Goal: Check status: Check status

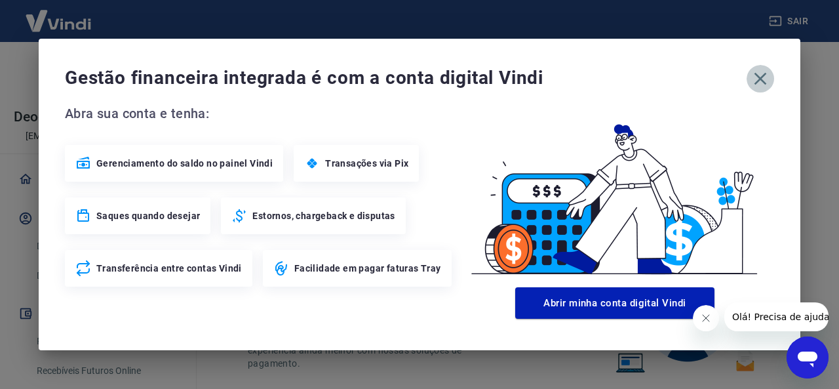
click at [769, 81] on icon "button" at bounding box center [760, 78] width 21 height 21
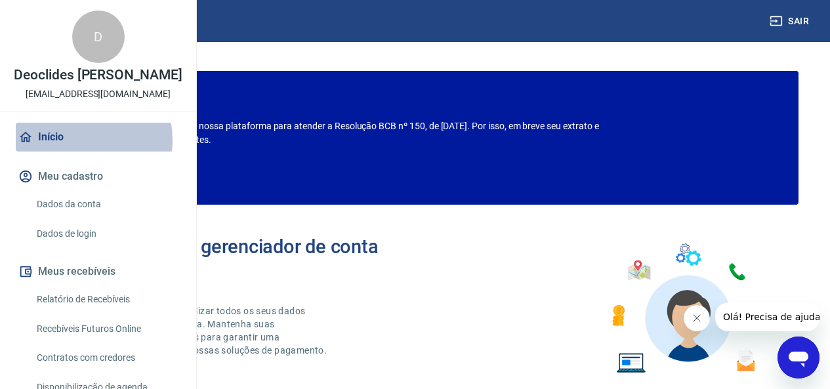
click at [68, 151] on link "Início" at bounding box center [98, 137] width 165 height 29
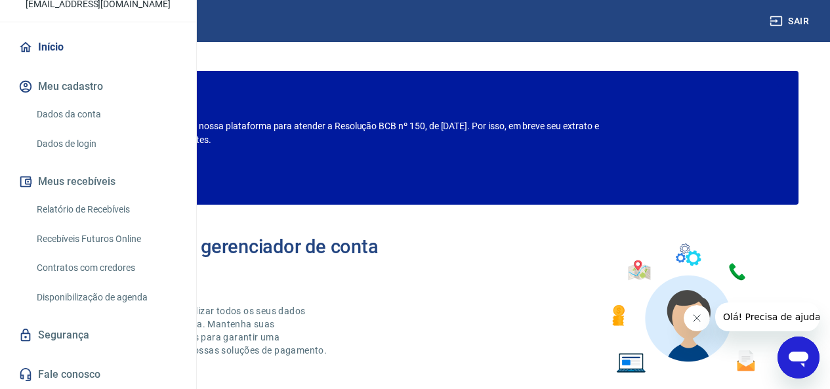
scroll to position [132, 0]
click at [107, 205] on link "Relatório de Recebíveis" at bounding box center [105, 209] width 149 height 27
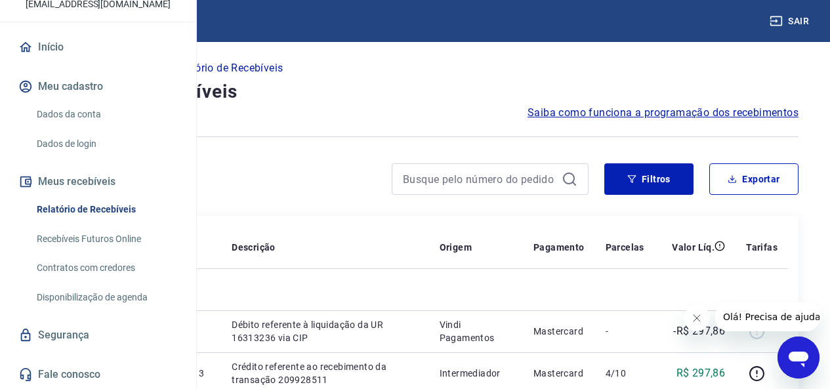
click at [88, 265] on link "Contratos com credores" at bounding box center [105, 267] width 149 height 27
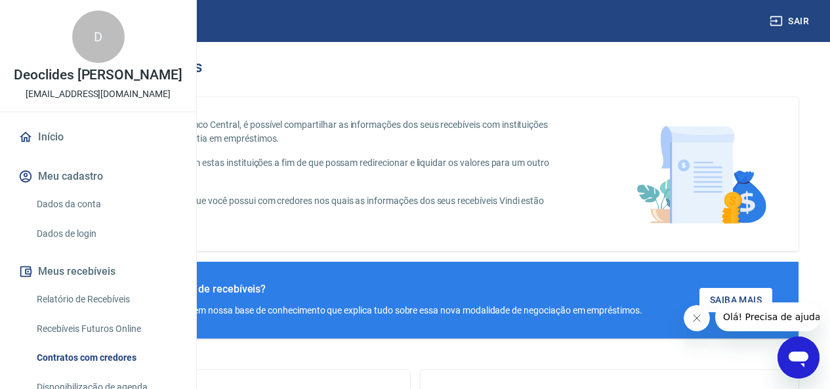
click at [73, 23] on img at bounding box center [58, 21] width 85 height 40
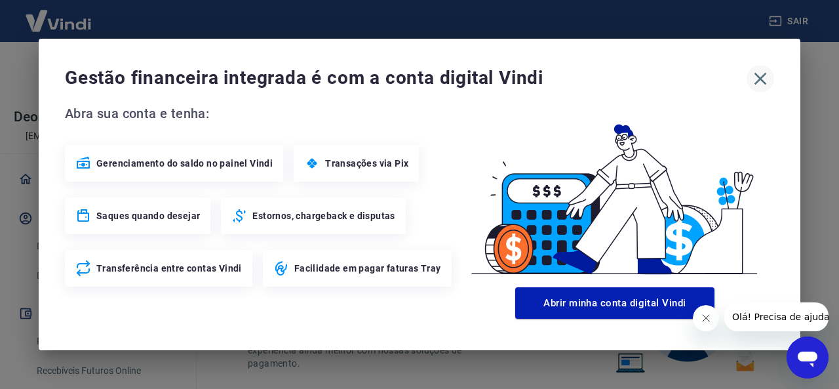
click at [763, 77] on icon "button" at bounding box center [761, 79] width 12 height 12
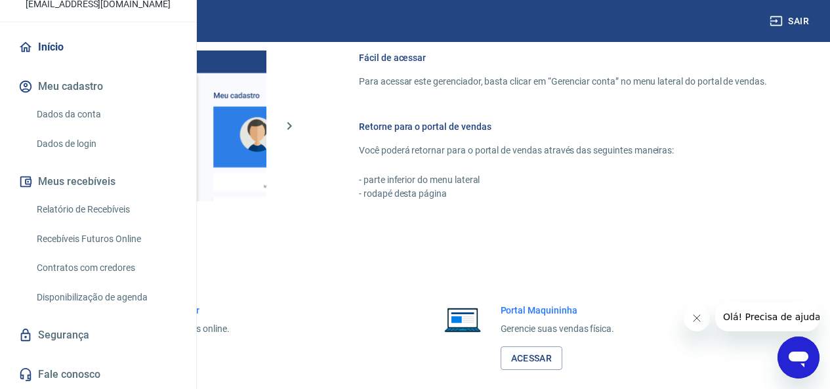
scroll to position [757, 0]
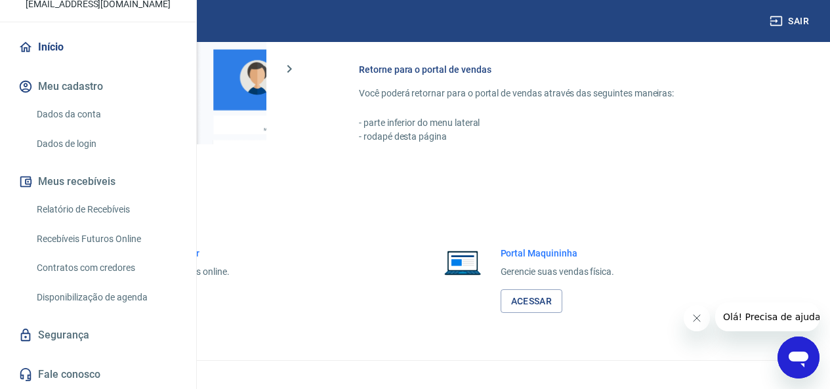
click at [175, 313] on link "Acessar" at bounding box center [144, 301] width 62 height 24
drag, startPoint x: 781, startPoint y: 22, endPoint x: 776, endPoint y: 27, distance: 7.0
click at [781, 21] on icon "button" at bounding box center [776, 21] width 12 height 10
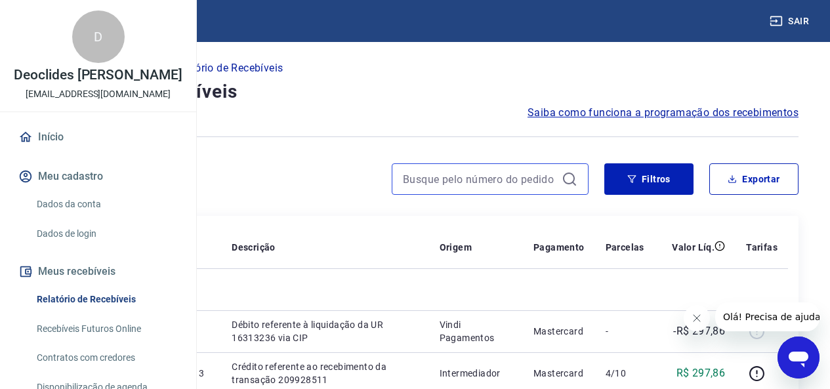
click at [461, 177] on input at bounding box center [479, 179] width 153 height 20
paste input "175768384342"
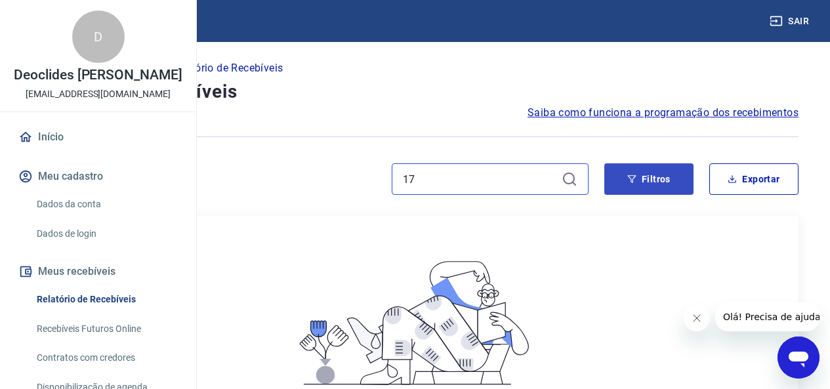
type input "1"
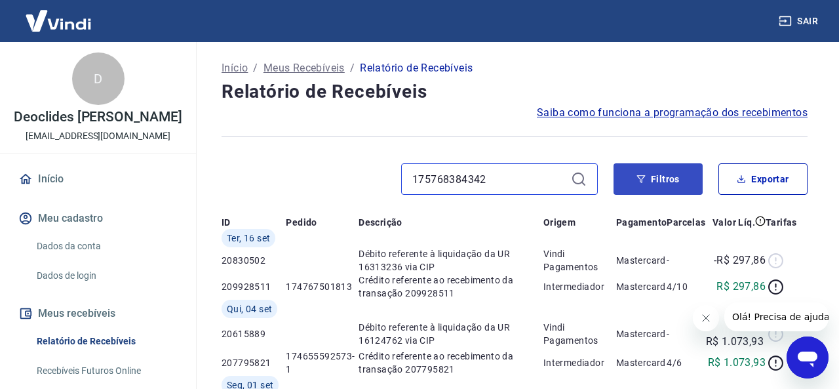
type input "175768384342"
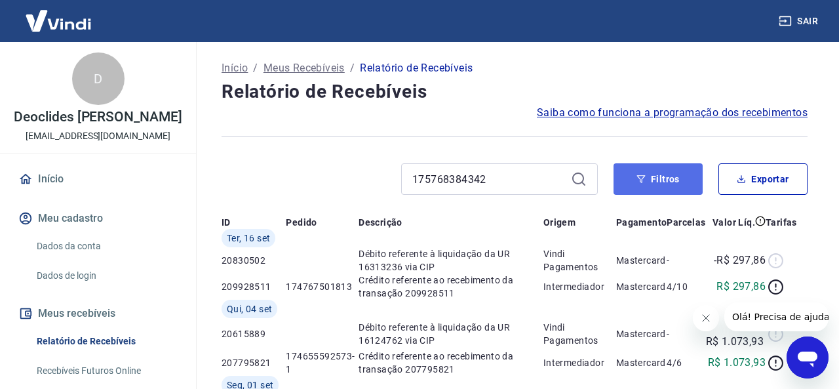
click at [636, 176] on button "Filtros" at bounding box center [658, 178] width 89 height 31
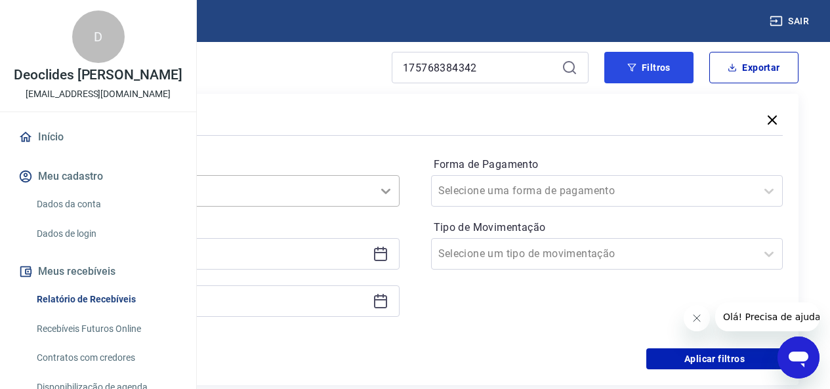
scroll to position [131, 0]
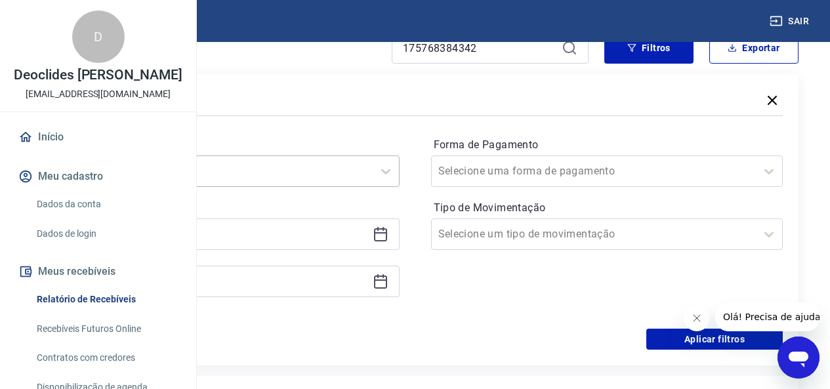
click at [372, 169] on div "Selecione um período" at bounding box center [210, 171] width 325 height 24
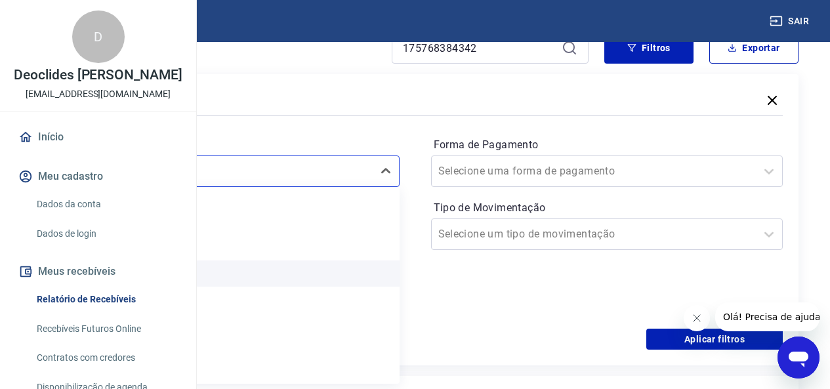
scroll to position [0, 0]
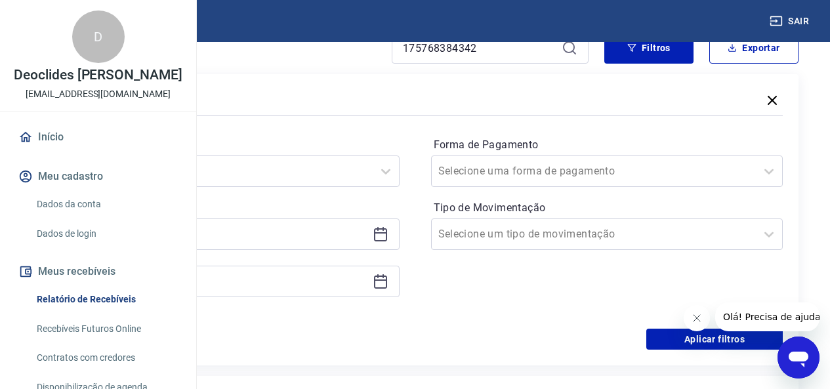
click at [578, 294] on div "Forma de Pagamento Selecione uma forma de pagamento Tipo de Movimentação Seleci…" at bounding box center [607, 223] width 352 height 178
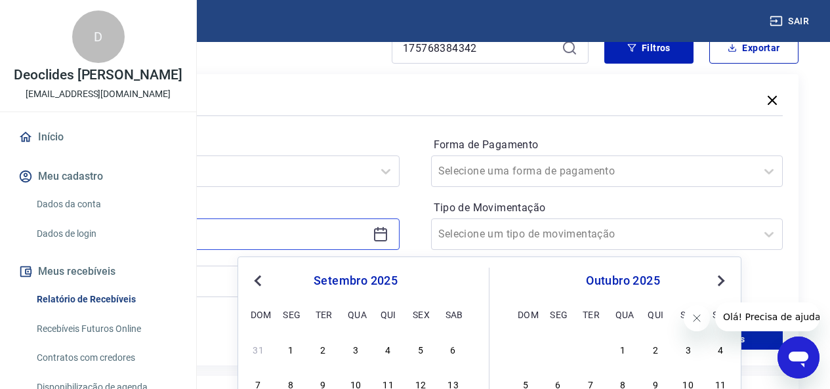
click at [367, 236] on input at bounding box center [212, 234] width 309 height 20
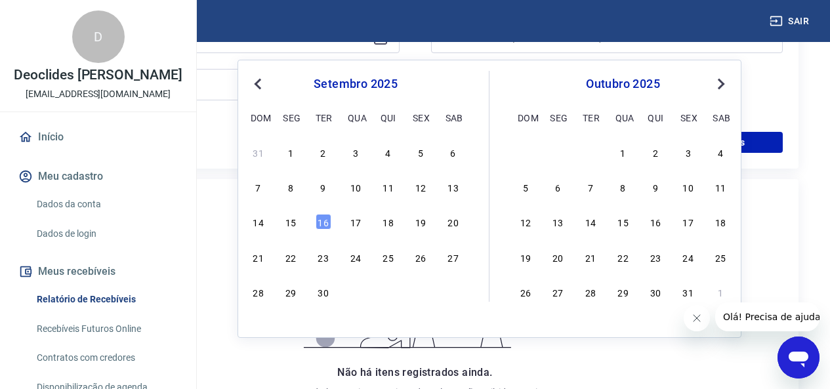
click at [617, 155] on div "1" at bounding box center [623, 152] width 16 height 16
type input "01/10/2025"
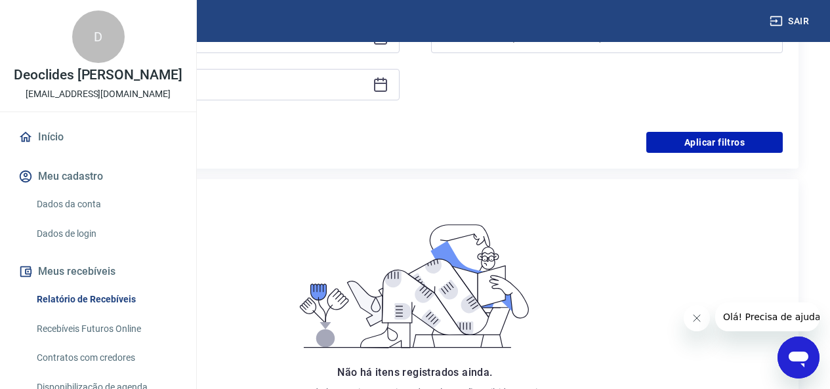
scroll to position [197, 0]
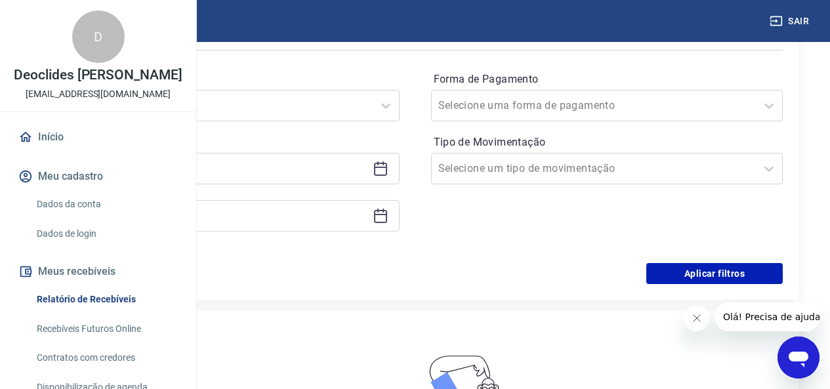
click at [388, 213] on icon at bounding box center [380, 216] width 16 height 16
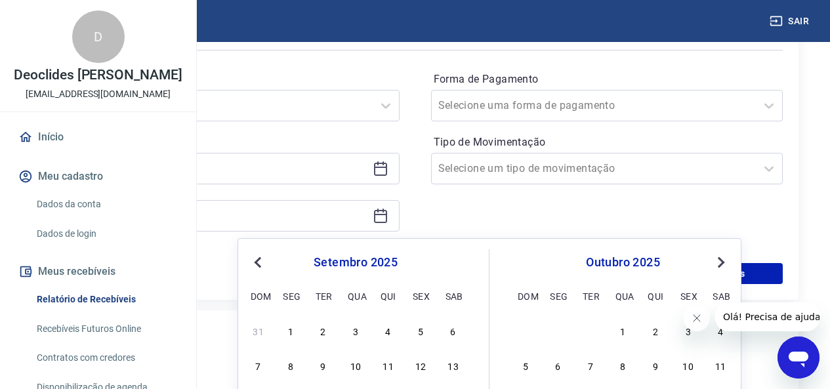
click at [719, 260] on span "Next Month" at bounding box center [719, 261] width 0 height 15
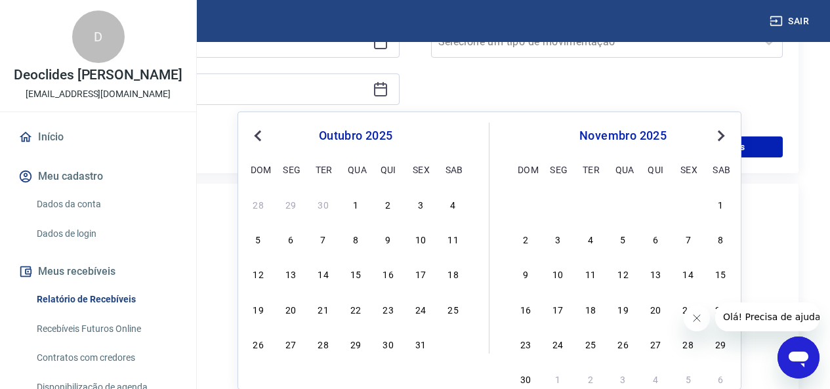
scroll to position [328, 0]
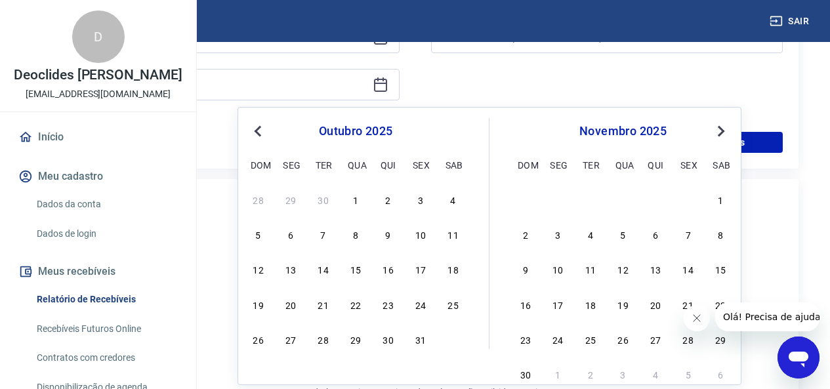
click at [719, 132] on span "Next Month" at bounding box center [719, 130] width 0 height 15
click at [710, 131] on div "dezembro 2025" at bounding box center [622, 131] width 214 height 16
click at [658, 130] on div "dezembro 2025" at bounding box center [622, 131] width 214 height 16
click at [725, 125] on button "Next Month" at bounding box center [721, 131] width 16 height 16
click at [725, 124] on button "Next Month" at bounding box center [721, 131] width 16 height 16
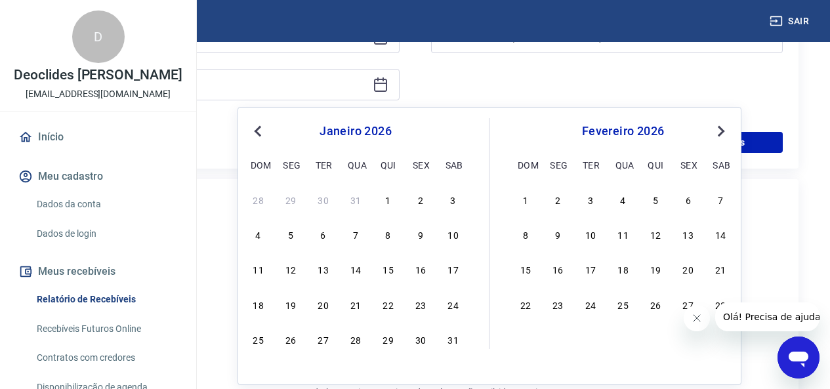
click at [725, 124] on button "Next Month" at bounding box center [721, 131] width 16 height 16
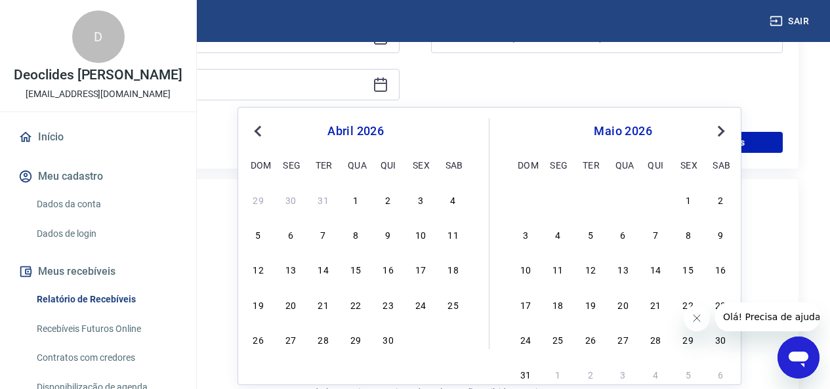
click at [725, 124] on button "Next Month" at bounding box center [721, 131] width 16 height 16
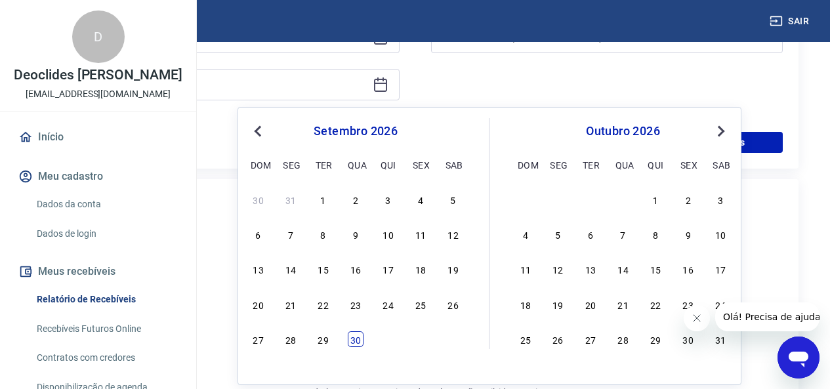
click at [358, 340] on div "30" at bounding box center [356, 339] width 16 height 16
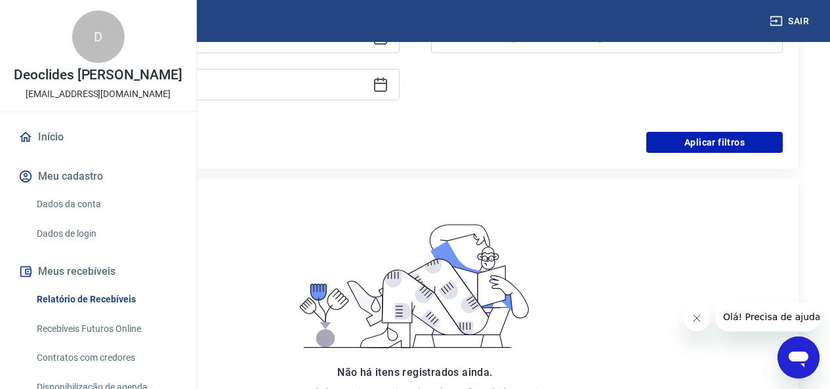
click at [387, 83] on icon at bounding box center [380, 83] width 13 height 1
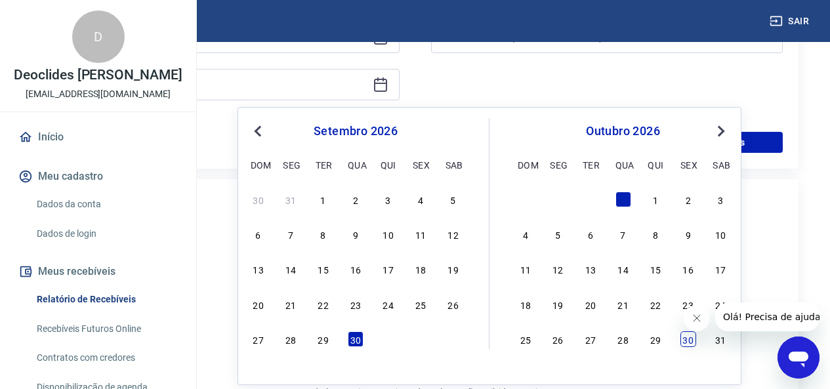
click at [690, 338] on div "30" at bounding box center [688, 339] width 16 height 16
type input "30/10/2026"
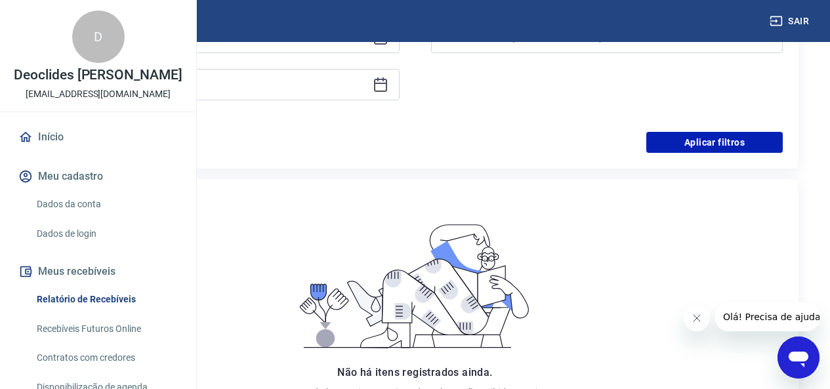
click at [475, 157] on div "Filtros Período Selecione um período Período personalizado Selected date: quart…" at bounding box center [414, 22] width 767 height 291
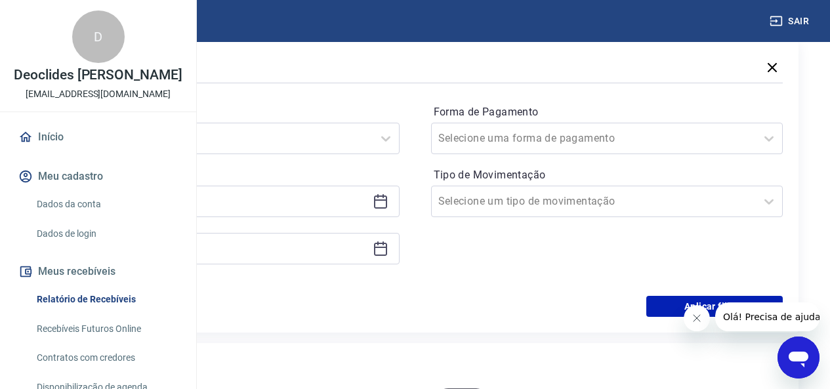
scroll to position [131, 0]
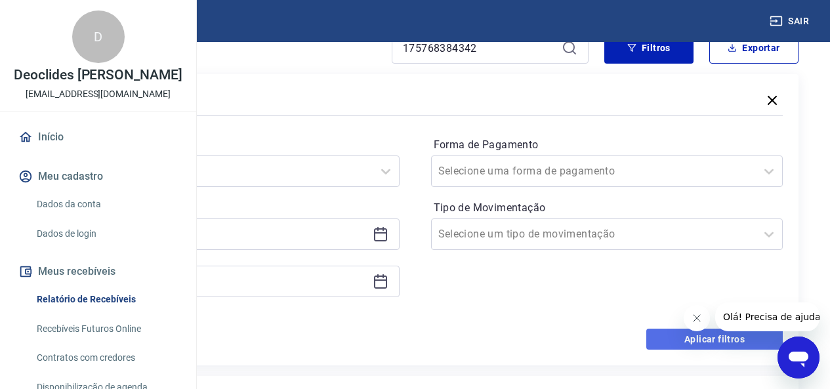
click at [695, 336] on button "Aplicar filtros" at bounding box center [714, 339] width 136 height 21
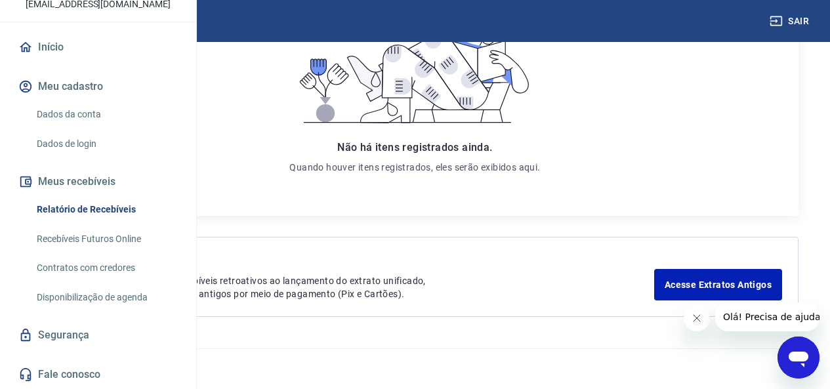
scroll to position [132, 0]
click at [75, 237] on link "Recebíveis Futuros Online" at bounding box center [105, 239] width 149 height 27
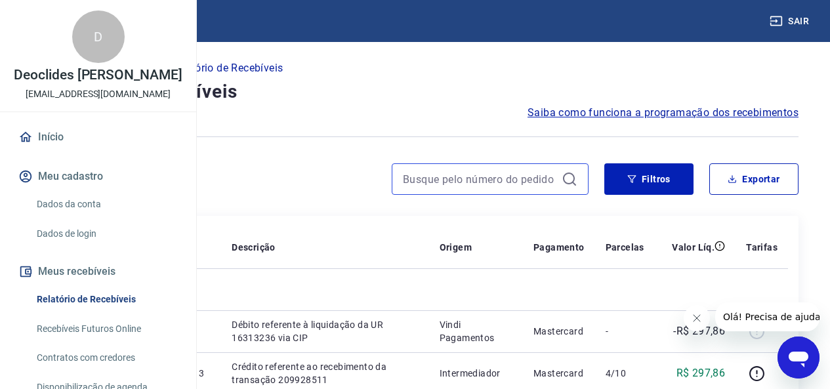
click at [471, 174] on input at bounding box center [479, 179] width 153 height 20
paste input "175768384342"
click at [471, 175] on input "175768384342" at bounding box center [479, 179] width 153 height 20
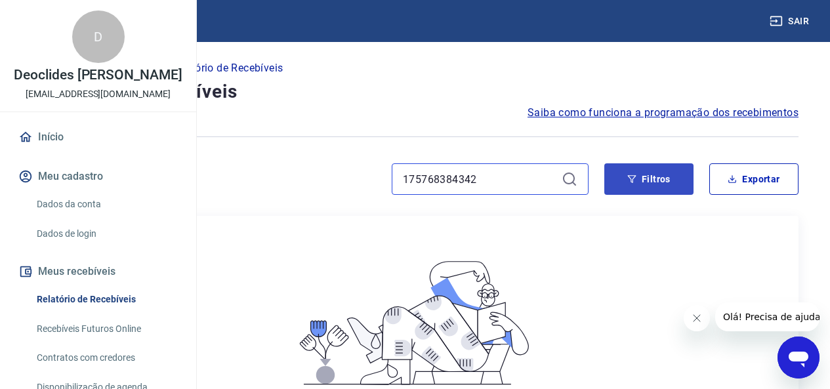
type input "175768384342"
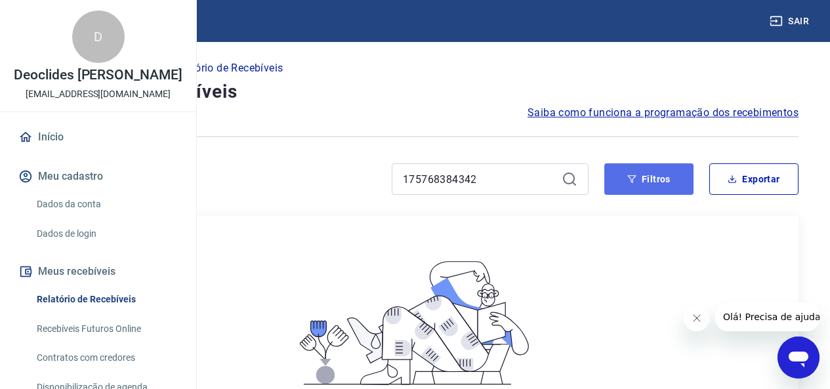
click at [644, 184] on button "Filtros" at bounding box center [648, 178] width 89 height 31
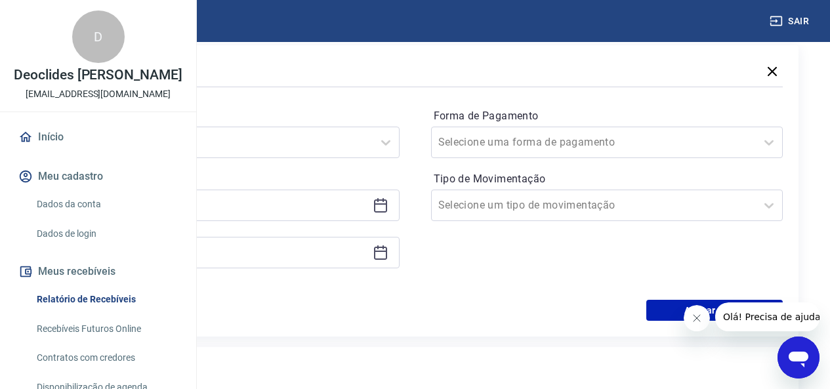
scroll to position [291, 0]
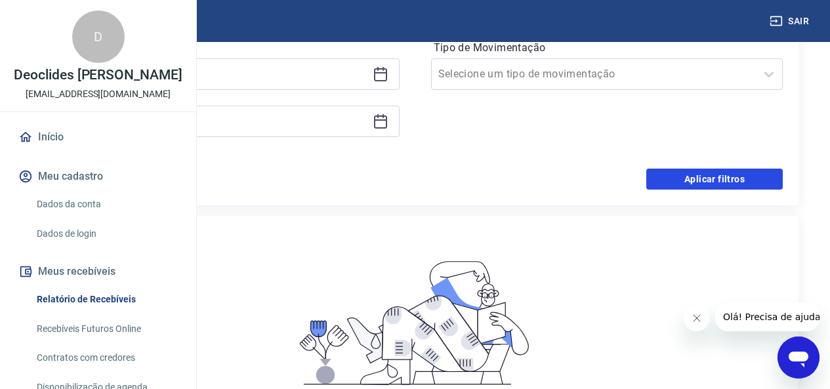
click at [683, 179] on button "Aplicar filtros" at bounding box center [714, 179] width 136 height 21
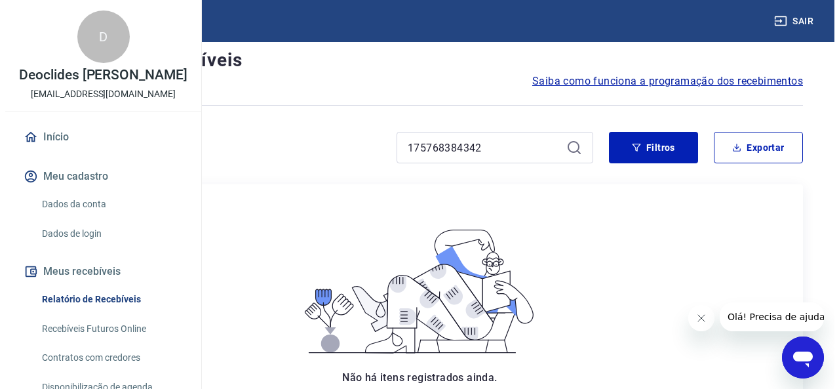
scroll to position [0, 0]
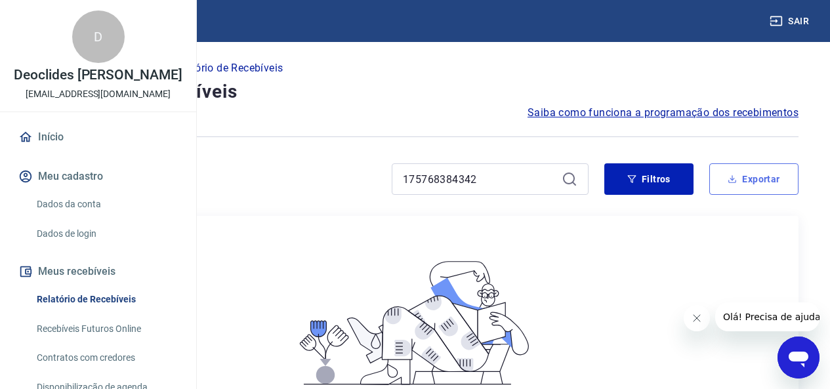
click at [731, 172] on button "Exportar" at bounding box center [753, 178] width 89 height 31
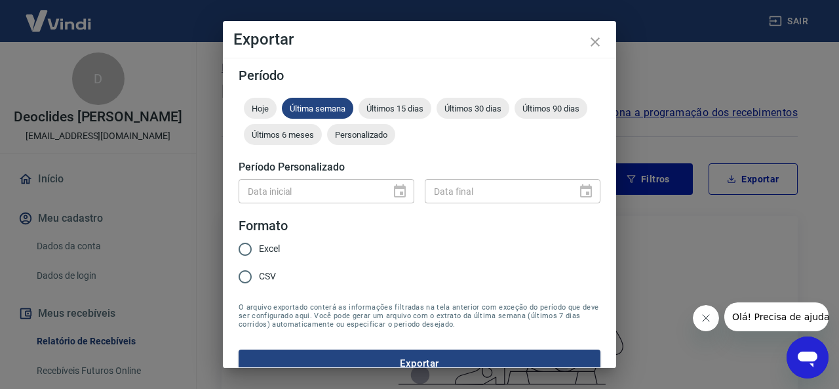
click at [242, 247] on input "Excel" at bounding box center [245, 249] width 28 height 28
radio input "true"
click at [391, 197] on div "Data inicial" at bounding box center [327, 191] width 176 height 24
click at [395, 135] on span "Personalizado" at bounding box center [361, 135] width 68 height 10
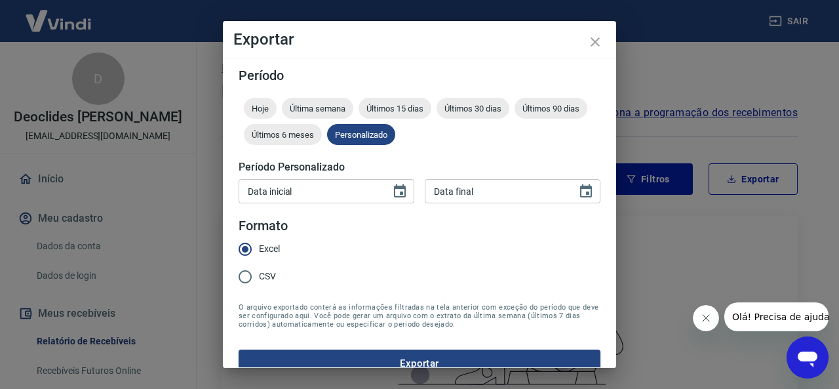
click at [364, 187] on input "Data inicial" at bounding box center [310, 191] width 143 height 24
type input "DD/MM/YYYY"
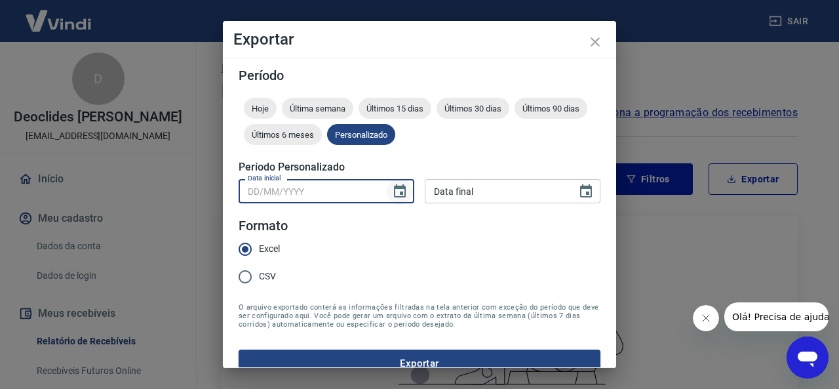
click at [395, 191] on icon "Choose date" at bounding box center [400, 192] width 16 height 16
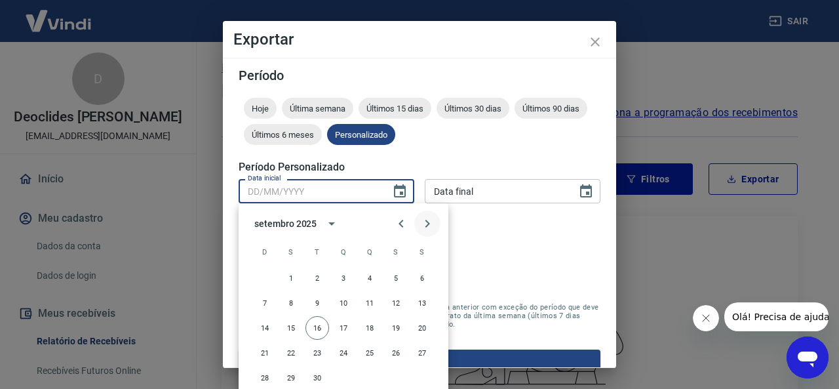
click at [428, 218] on icon "Next month" at bounding box center [428, 224] width 16 height 16
click at [342, 279] on button "1" at bounding box center [344, 278] width 24 height 24
type input "01/10/2025"
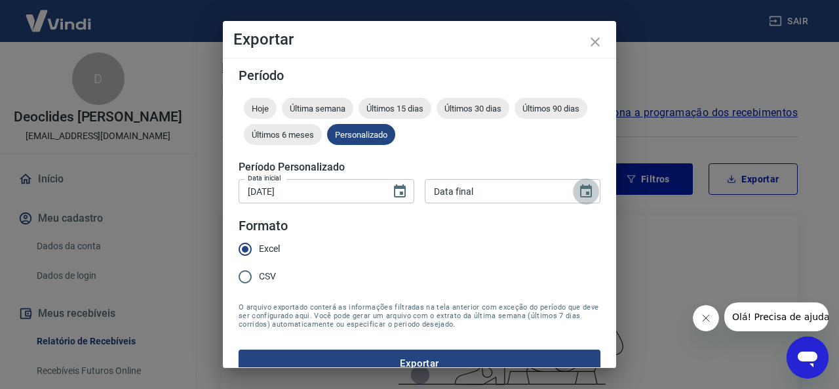
click at [580, 192] on icon "Choose date" at bounding box center [586, 192] width 16 height 16
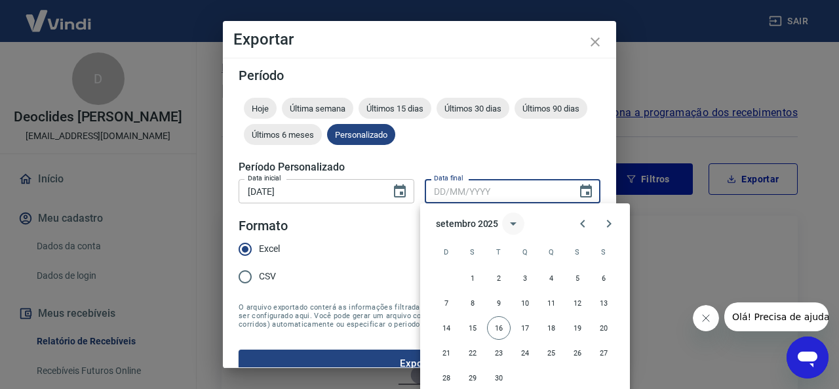
click at [513, 222] on icon "calendar view is open, switch to year view" at bounding box center [514, 224] width 16 height 16
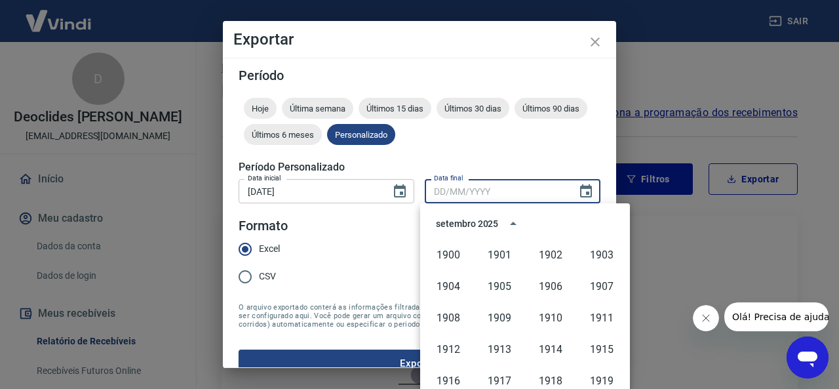
scroll to position [900, 0]
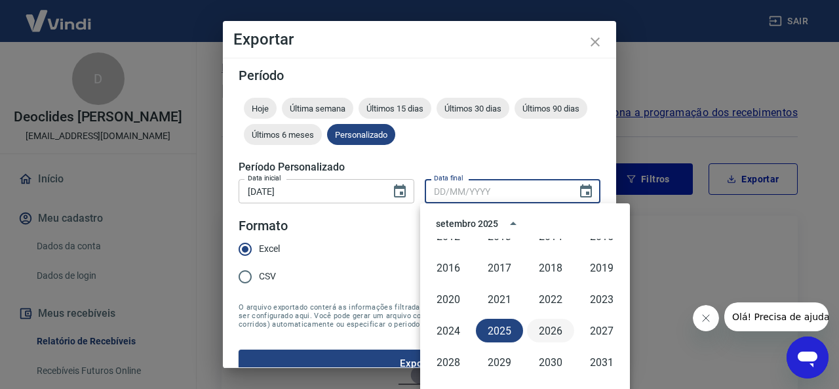
click at [539, 329] on button "2026" at bounding box center [550, 331] width 47 height 24
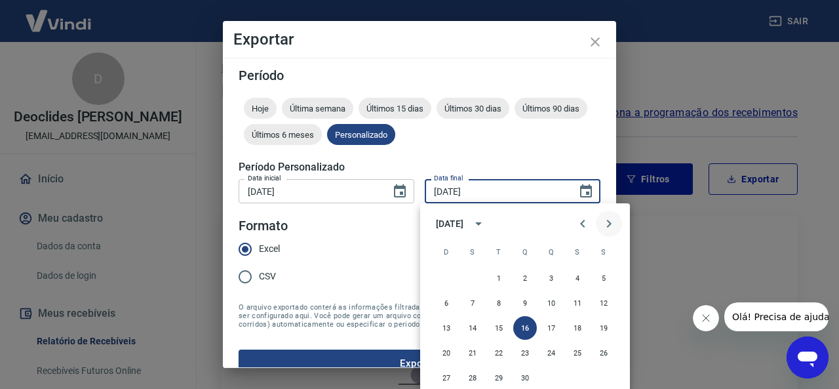
click at [613, 220] on icon "Next month" at bounding box center [609, 224] width 16 height 16
click at [601, 377] on button "31" at bounding box center [604, 378] width 24 height 24
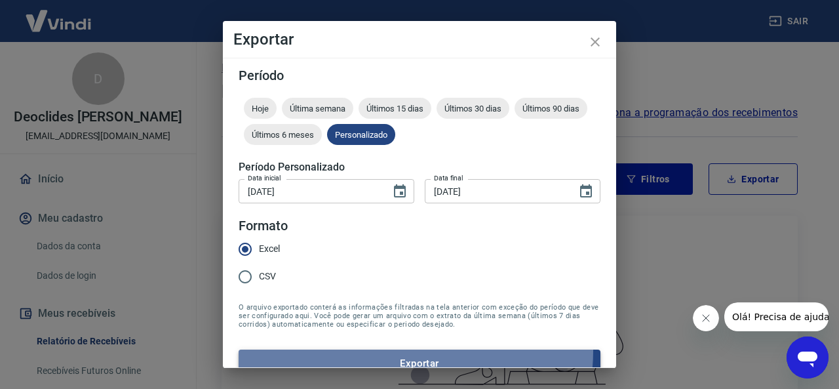
click at [403, 351] on button "Exportar" at bounding box center [420, 364] width 362 height 28
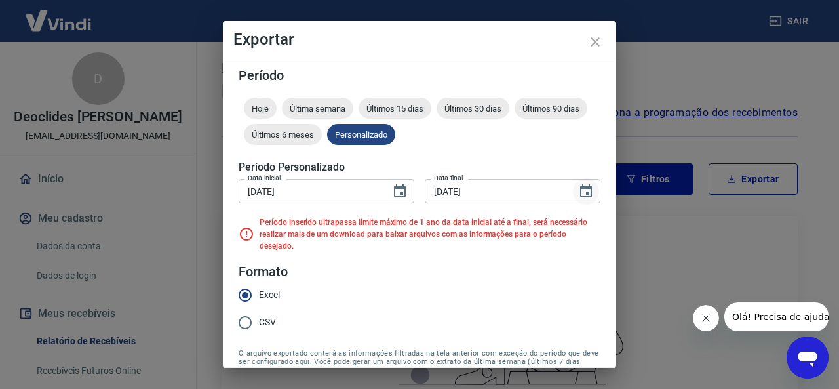
click at [578, 194] on icon "Choose date, selected date is 31 de out de 2026" at bounding box center [586, 192] width 16 height 16
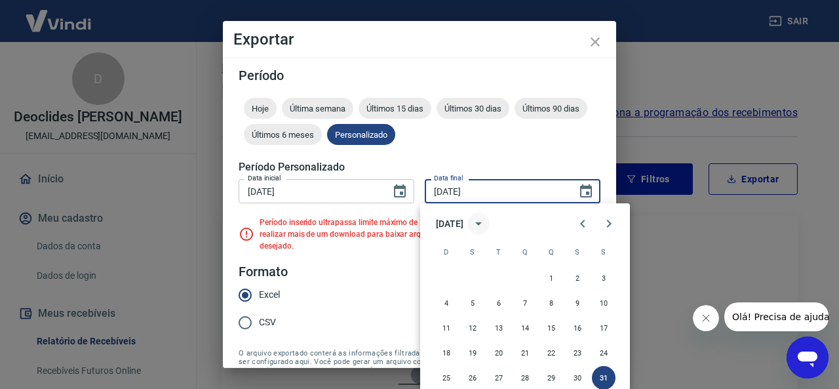
click at [482, 223] on icon "calendar view is open, switch to year view" at bounding box center [478, 223] width 7 height 3
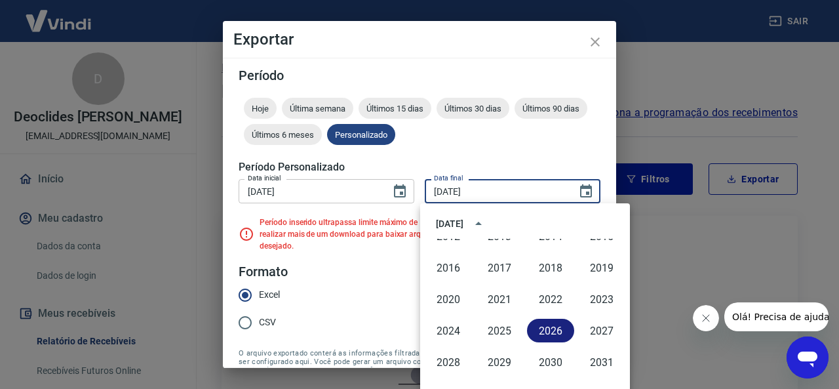
click at [544, 330] on button "2026" at bounding box center [550, 331] width 47 height 24
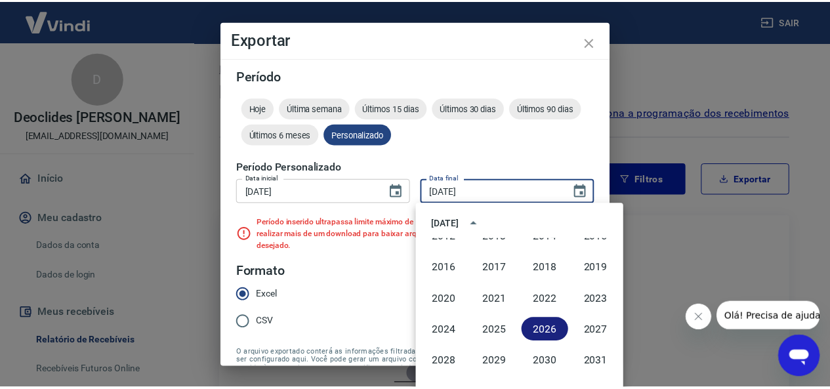
scroll to position [1, 0]
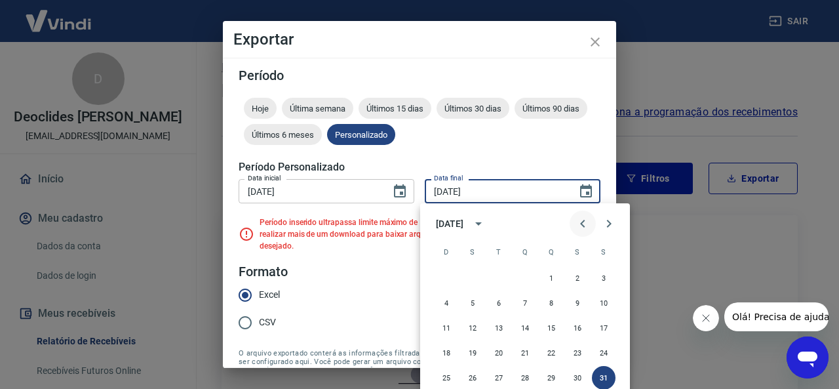
click at [581, 227] on icon "Previous month" at bounding box center [583, 224] width 16 height 16
click at [521, 376] on button "30" at bounding box center [525, 378] width 24 height 24
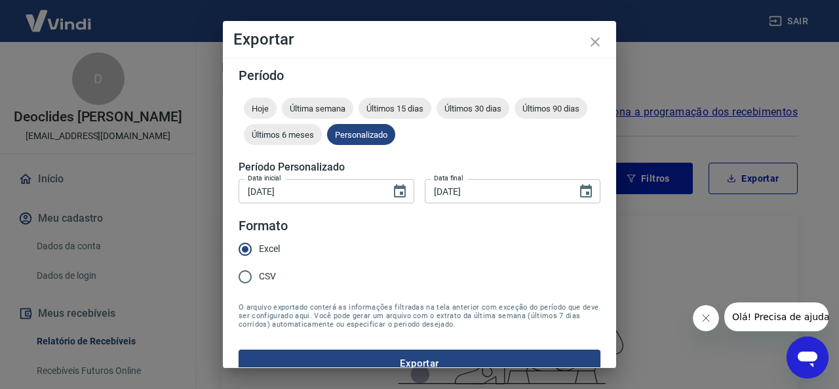
type input "30/09/2026"
click at [473, 354] on button "Exportar" at bounding box center [420, 364] width 362 height 28
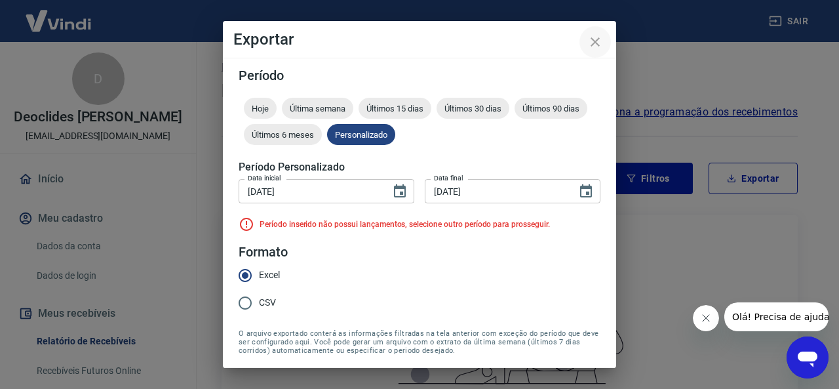
click at [595, 34] on icon "close" at bounding box center [596, 42] width 16 height 16
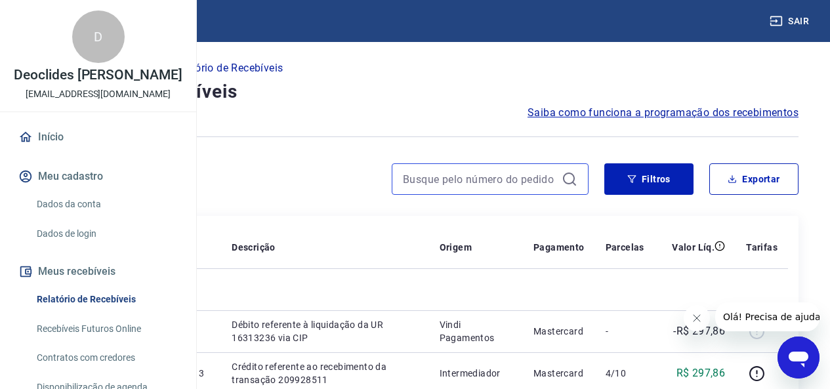
click at [494, 180] on input at bounding box center [479, 179] width 153 height 20
paste input "175768384341"
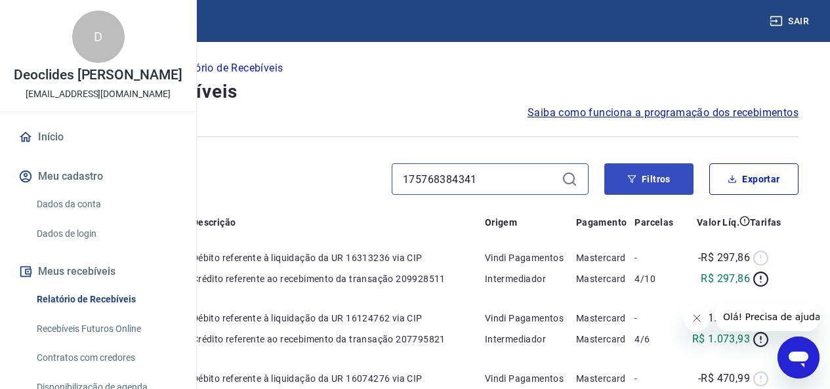
type input "175768384341"
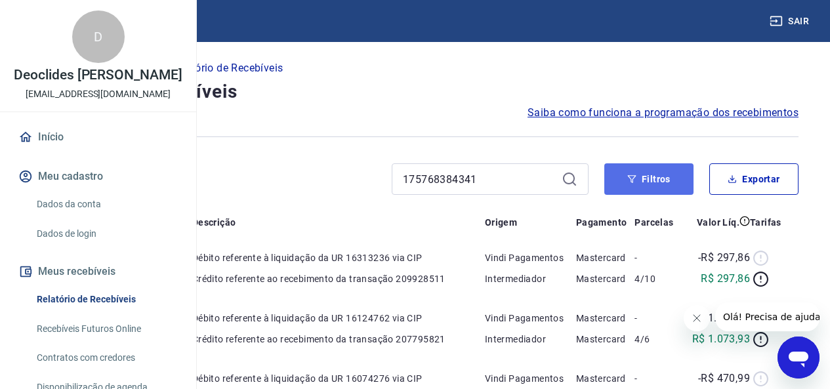
click at [622, 177] on button "Filtros" at bounding box center [648, 178] width 89 height 31
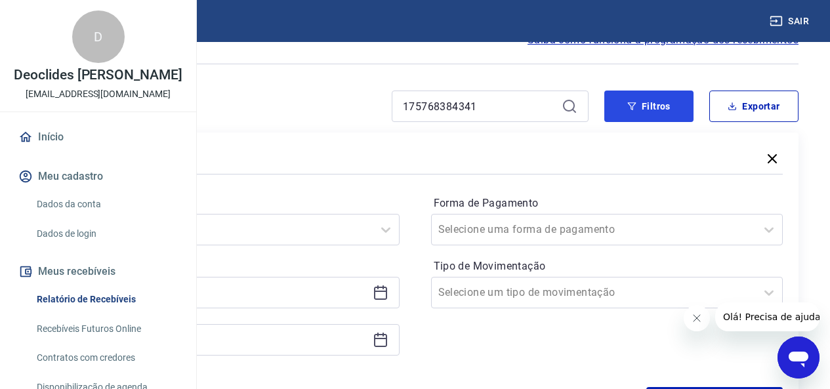
scroll to position [66, 0]
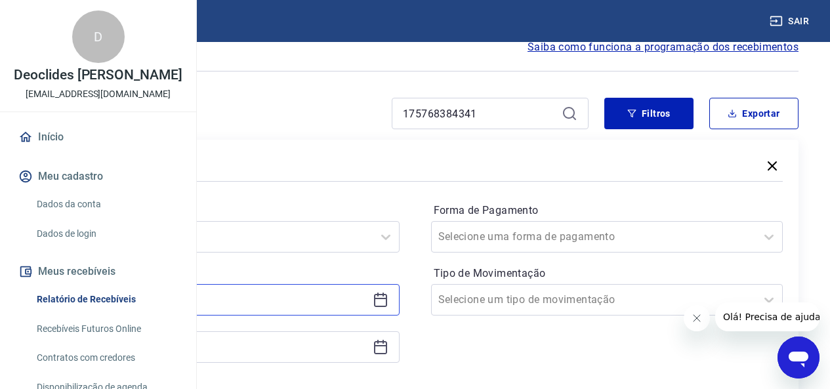
click at [367, 294] on input at bounding box center [212, 300] width 309 height 20
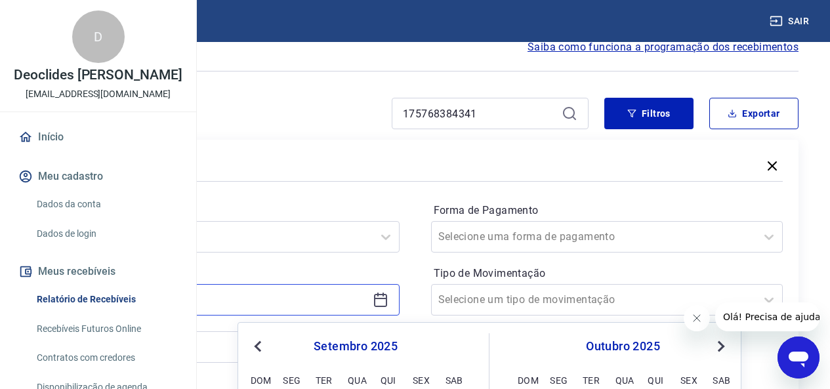
scroll to position [197, 0]
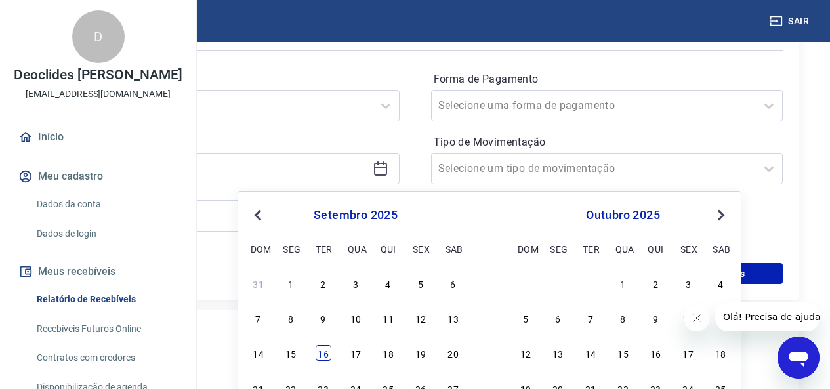
click at [327, 352] on div "16" at bounding box center [323, 353] width 16 height 16
type input "[DATE]"
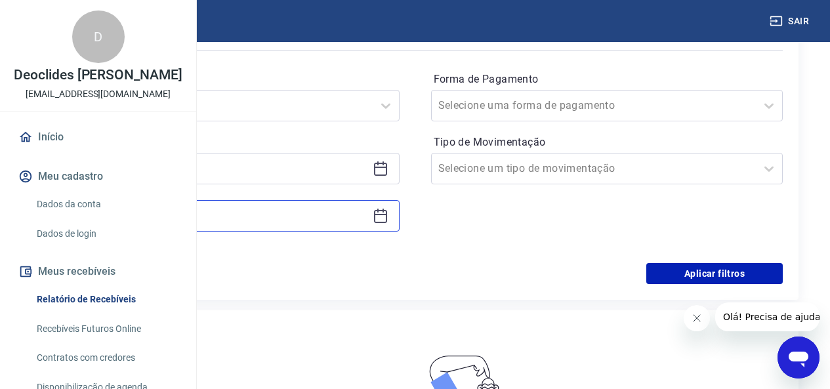
click at [337, 210] on input at bounding box center [212, 216] width 309 height 20
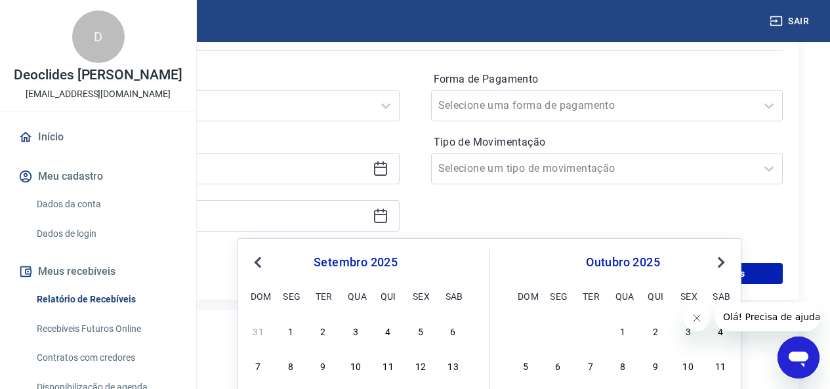
click at [723, 264] on button "Next Month" at bounding box center [721, 262] width 16 height 16
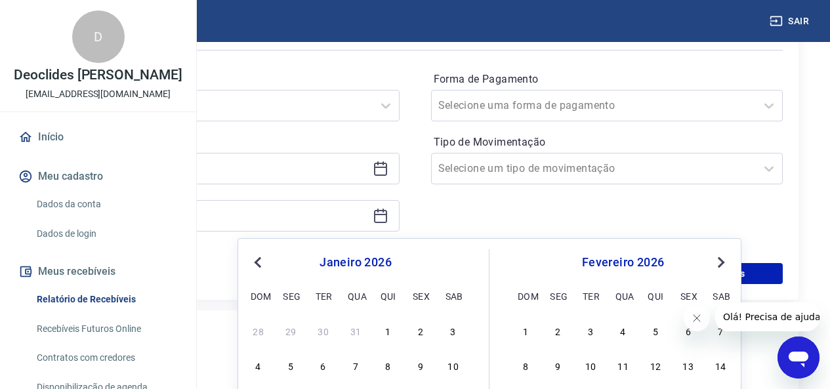
click at [723, 264] on button "Next Month" at bounding box center [721, 262] width 16 height 16
click at [719, 264] on span "Next Month" at bounding box center [719, 261] width 0 height 15
click at [719, 262] on span "Next Month" at bounding box center [719, 261] width 0 height 15
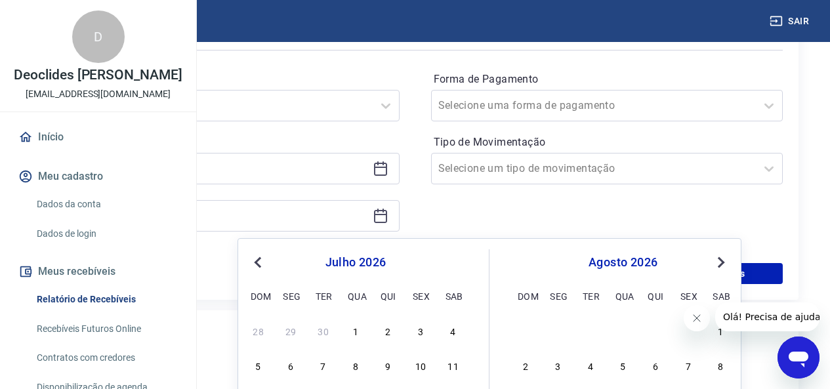
scroll to position [525, 0]
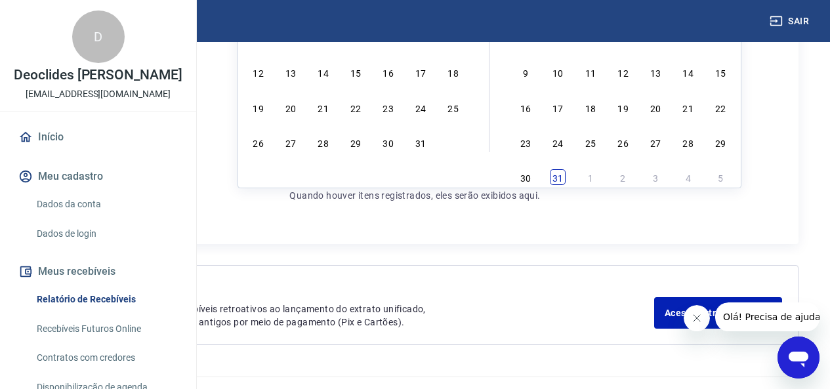
click at [558, 176] on div "31" at bounding box center [558, 177] width 16 height 16
type input "[DATE]"
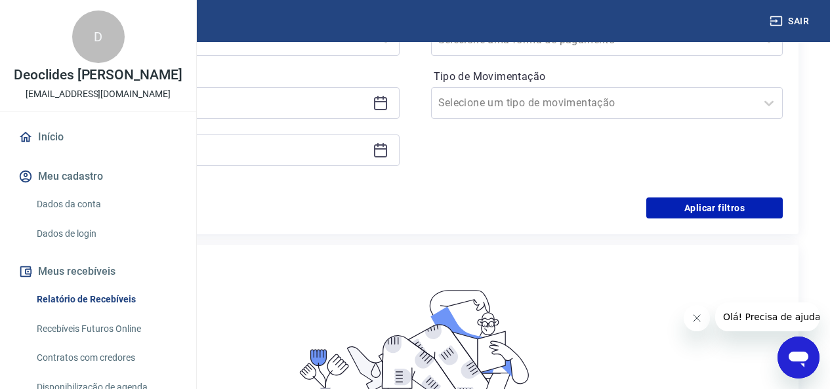
scroll to position [131, 0]
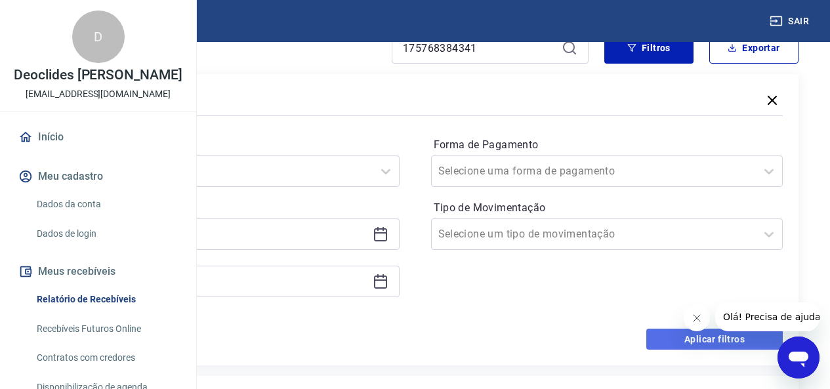
click at [660, 339] on button "Aplicar filtros" at bounding box center [714, 339] width 136 height 21
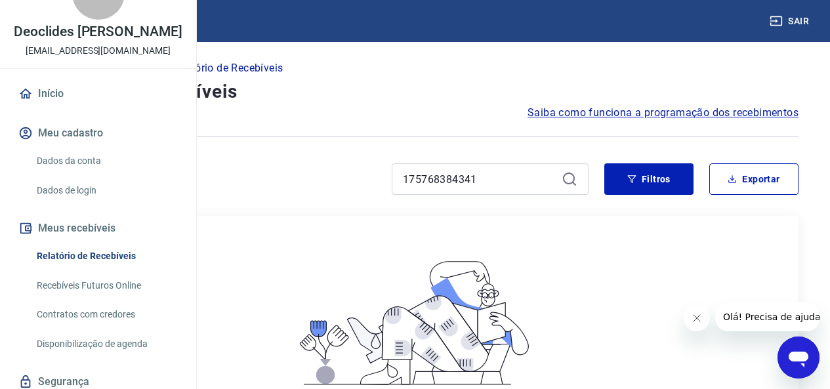
scroll to position [66, 0]
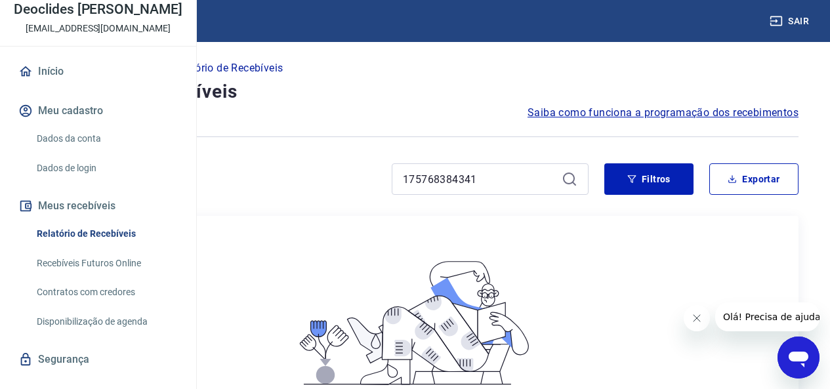
click at [109, 277] on link "Recebíveis Futuros Online" at bounding box center [105, 263] width 149 height 27
click at [784, 15] on button "Sair" at bounding box center [790, 21] width 47 height 24
